Goal: Task Accomplishment & Management: Manage account settings

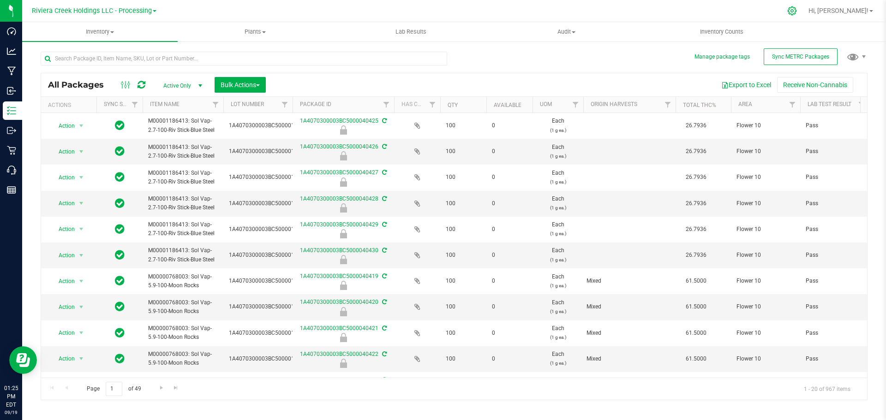
click at [804, 10] on div at bounding box center [792, 11] width 23 height 20
click at [797, 10] on icon at bounding box center [792, 11] width 10 height 10
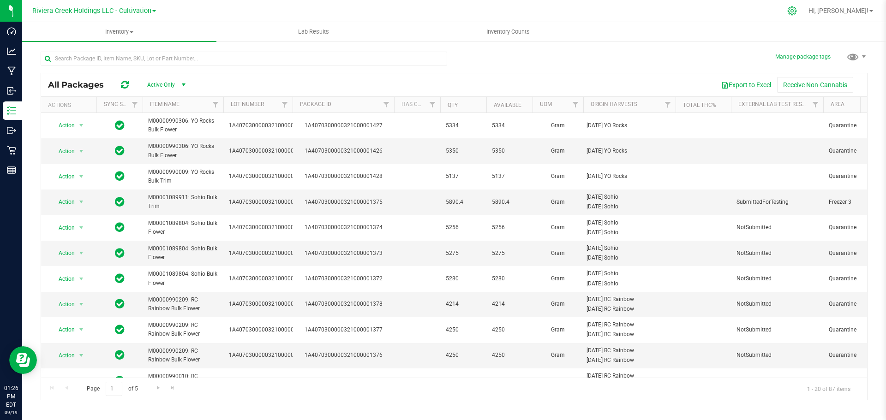
click at [797, 10] on icon at bounding box center [792, 11] width 10 height 10
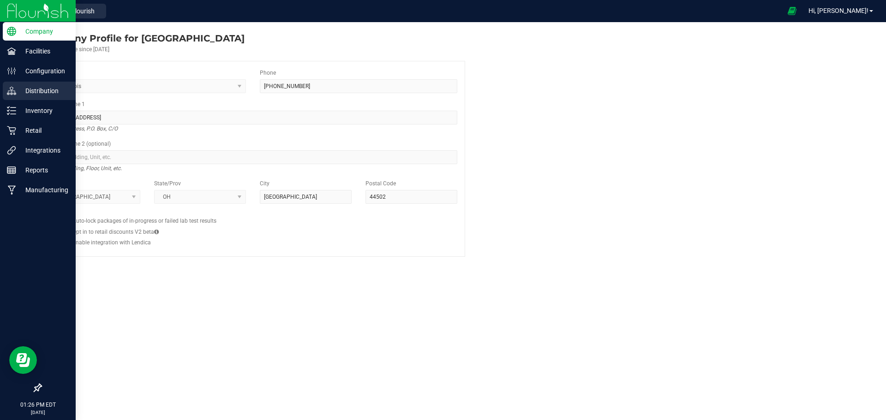
click at [36, 93] on p "Distribution" at bounding box center [43, 90] width 55 height 11
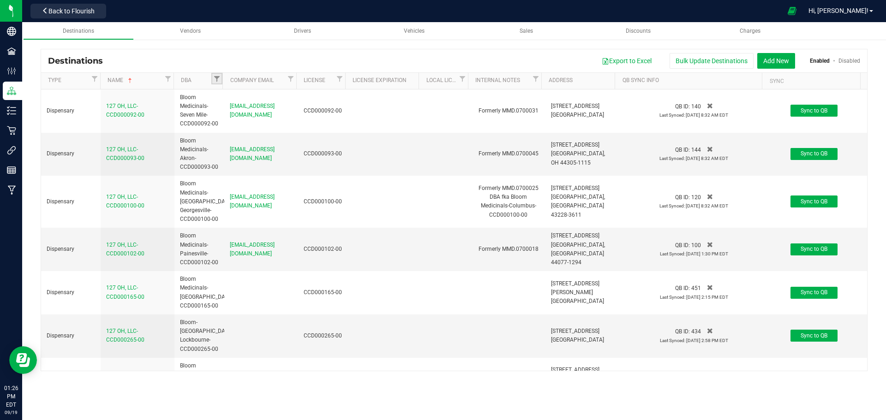
click at [213, 83] on link "Filter" at bounding box center [216, 79] width 11 height 12
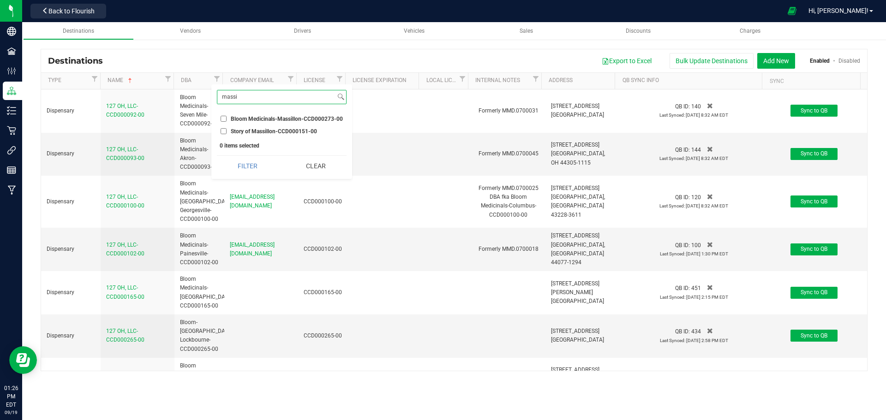
type input "massi"
drag, startPoint x: 224, startPoint y: 132, endPoint x: 234, endPoint y: 142, distance: 13.1
click at [224, 132] on input "Story of Massillon-CCD000151-00" at bounding box center [224, 131] width 6 height 6
click at [252, 164] on button "Filter" at bounding box center [247, 166] width 61 height 20
checkbox input "true"
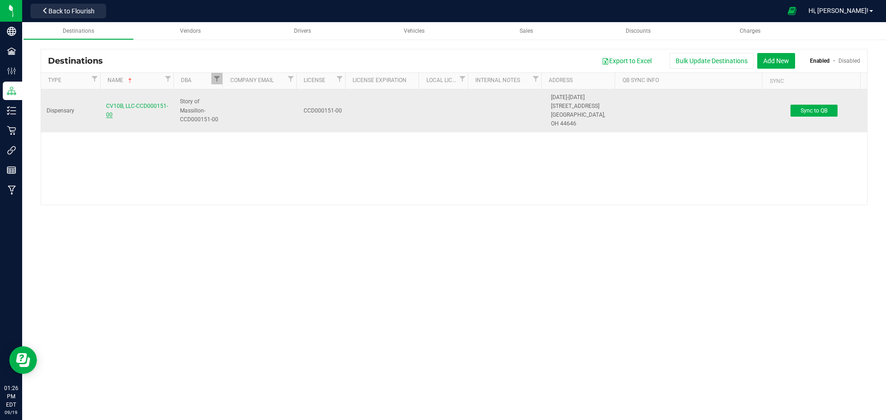
click at [149, 103] on span "CV10B, LLC-CCD000151-00" at bounding box center [137, 110] width 62 height 15
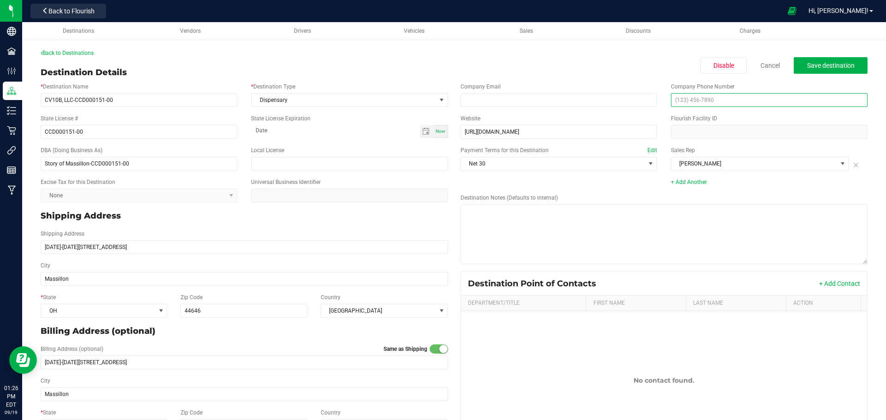
click at [688, 105] on input "text" at bounding box center [769, 100] width 197 height 14
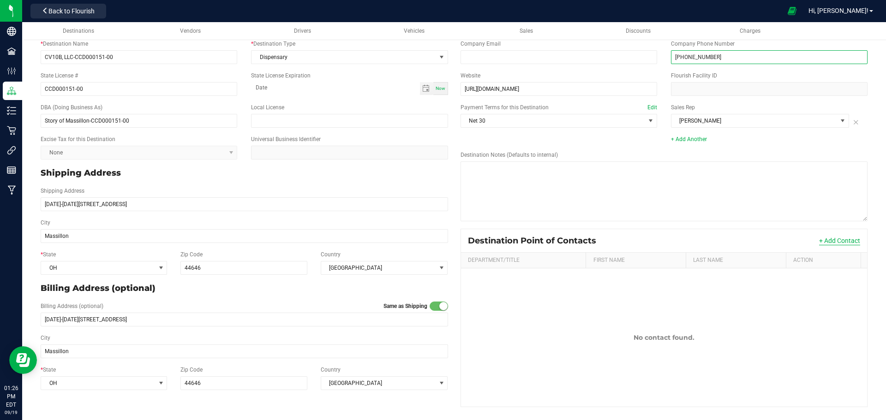
type input "[PHONE_NUMBER]"
click at [831, 238] on button "+ Add Contact" at bounding box center [839, 240] width 41 height 9
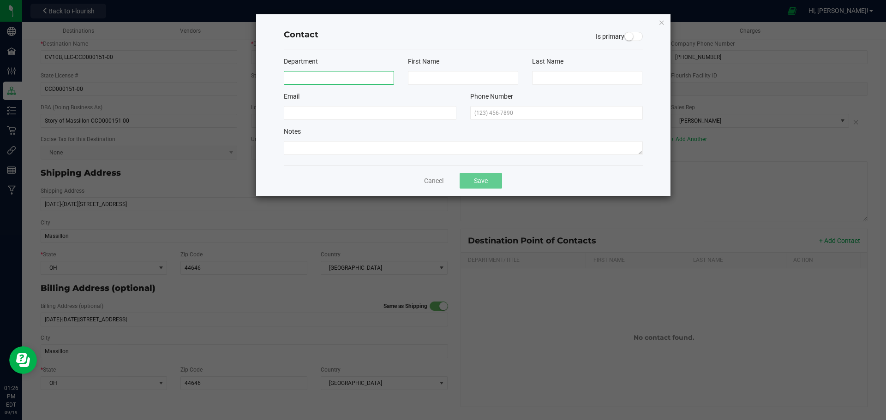
click at [317, 80] on input at bounding box center [339, 78] width 110 height 14
type input "Store"
type input "p"
type input "Phone"
type input "n"
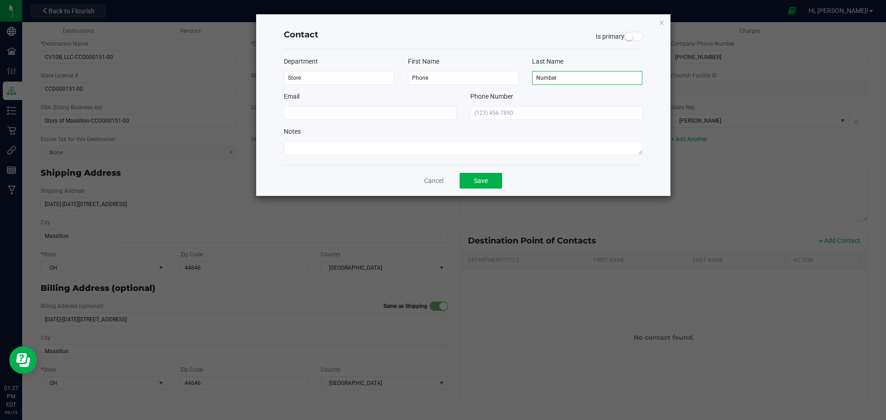
type input "Number"
click at [636, 37] on span at bounding box center [633, 36] width 18 height 9
click at [522, 115] on input "text" at bounding box center [556, 113] width 173 height 14
type input "[PHONE_NUMBER]"
click at [483, 181] on button "Save" at bounding box center [481, 181] width 42 height 16
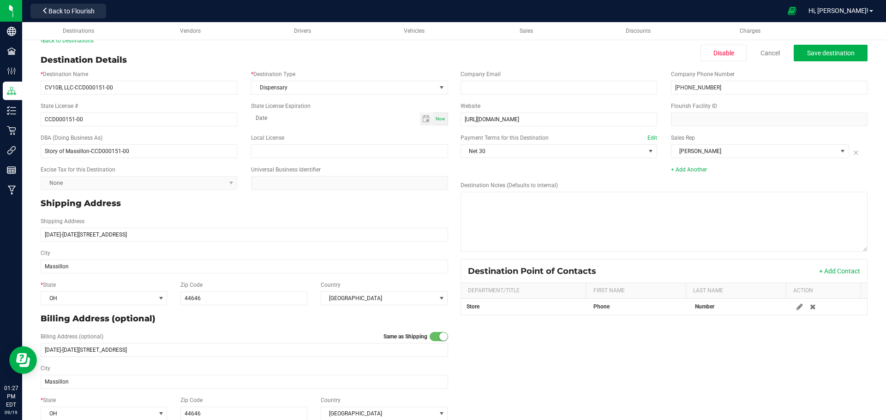
scroll to position [0, 0]
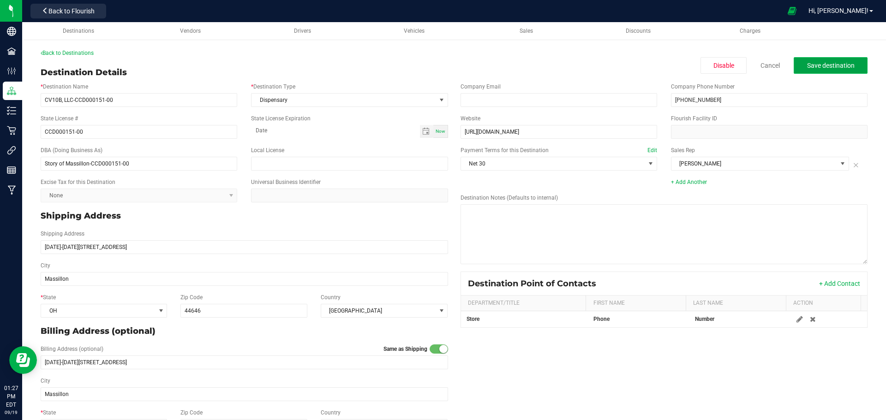
click at [817, 65] on span "Save destination" at bounding box center [831, 65] width 48 height 7
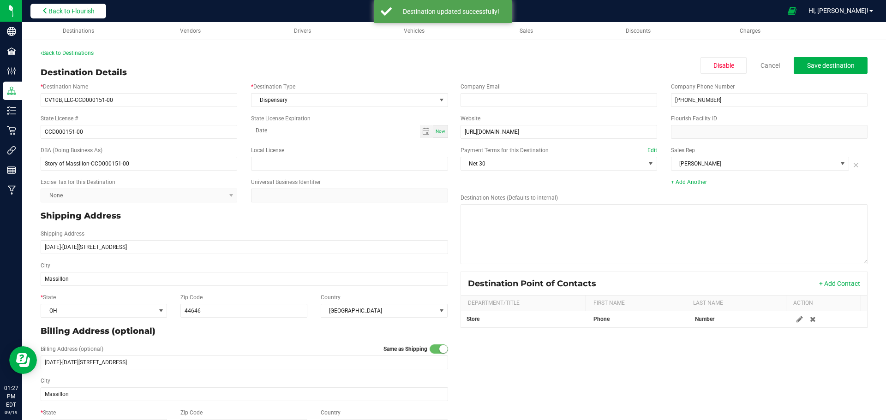
click at [63, 11] on span "Back to Flourish" at bounding box center [71, 10] width 46 height 7
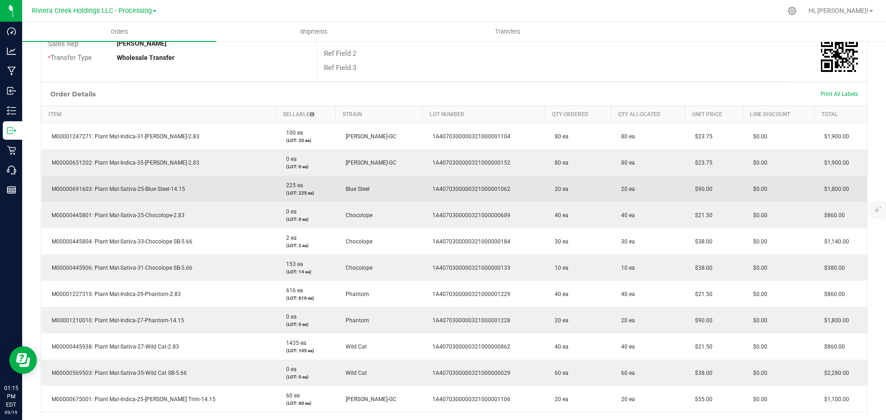
scroll to position [185, 0]
